Goal: Navigation & Orientation: Find specific page/section

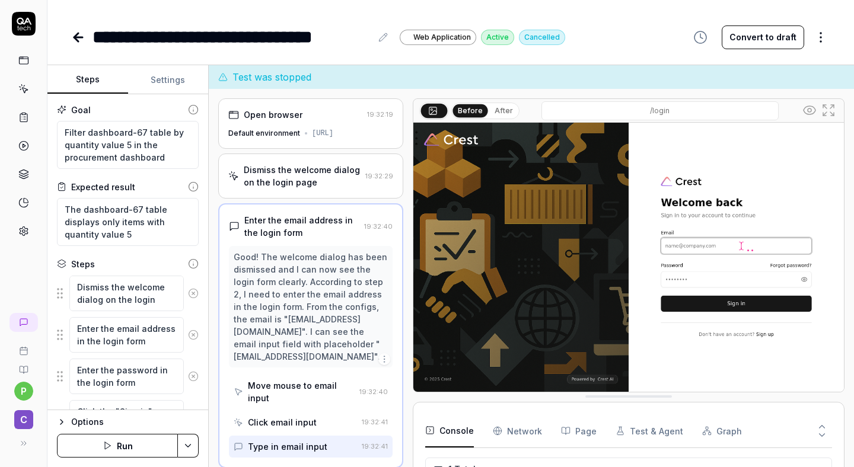
scroll to position [24, 0]
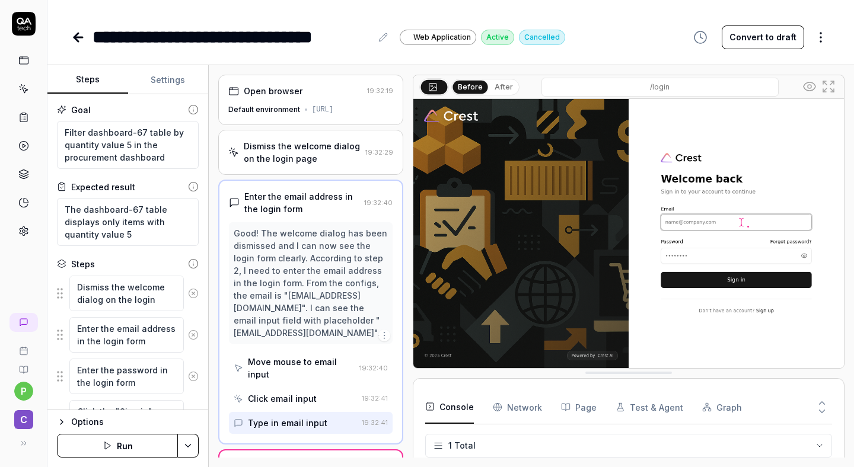
click at [84, 31] on icon at bounding box center [78, 37] width 14 height 14
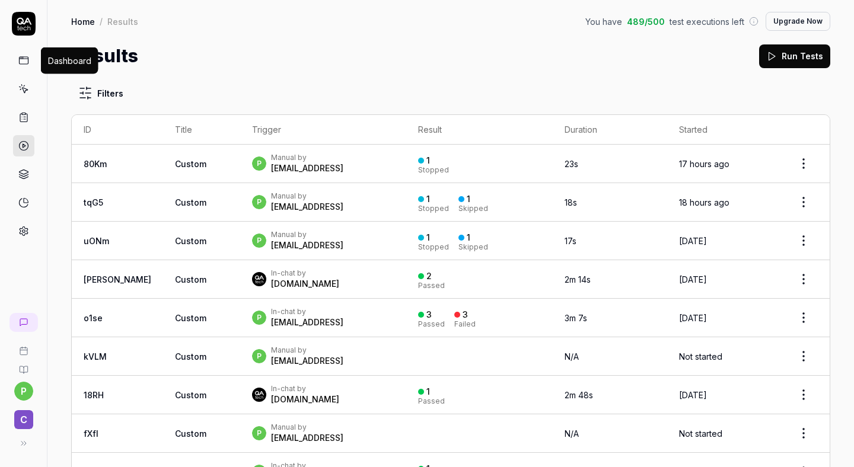
click at [17, 59] on link at bounding box center [23, 60] width 21 height 21
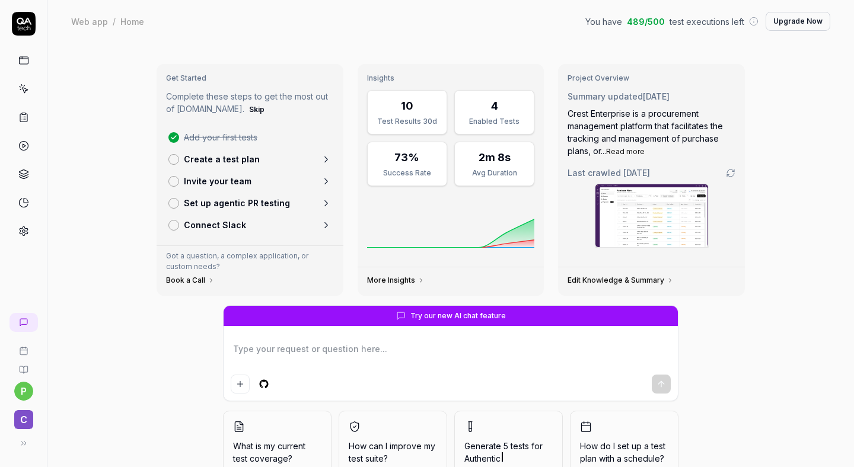
type textarea "*"
click at [24, 96] on link at bounding box center [23, 88] width 21 height 21
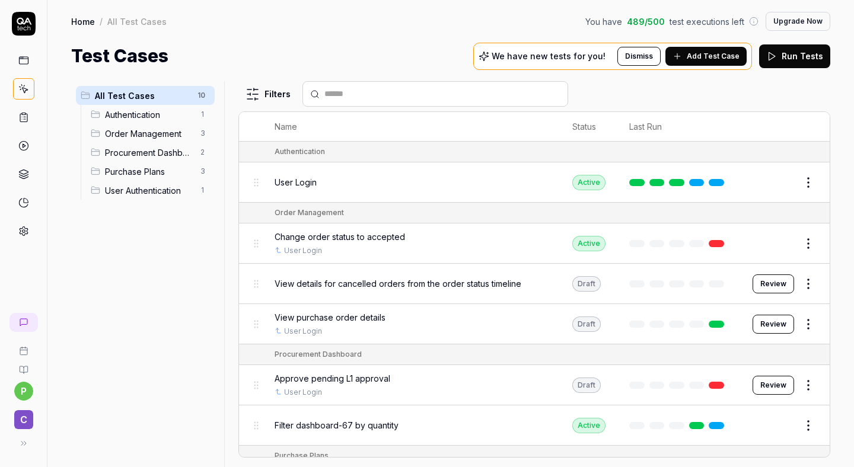
click at [18, 330] on link at bounding box center [23, 322] width 28 height 19
